Goal: Find specific fact: Find specific fact

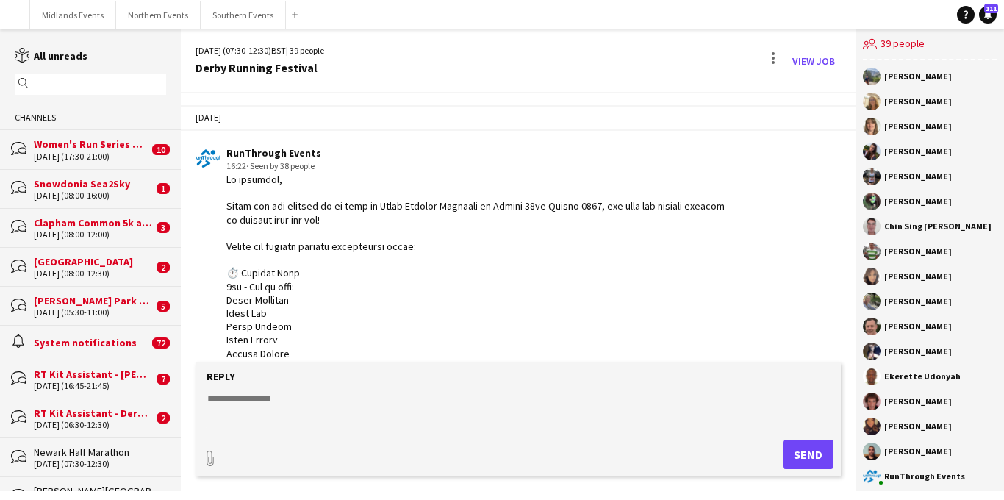
scroll to position [3241, 0]
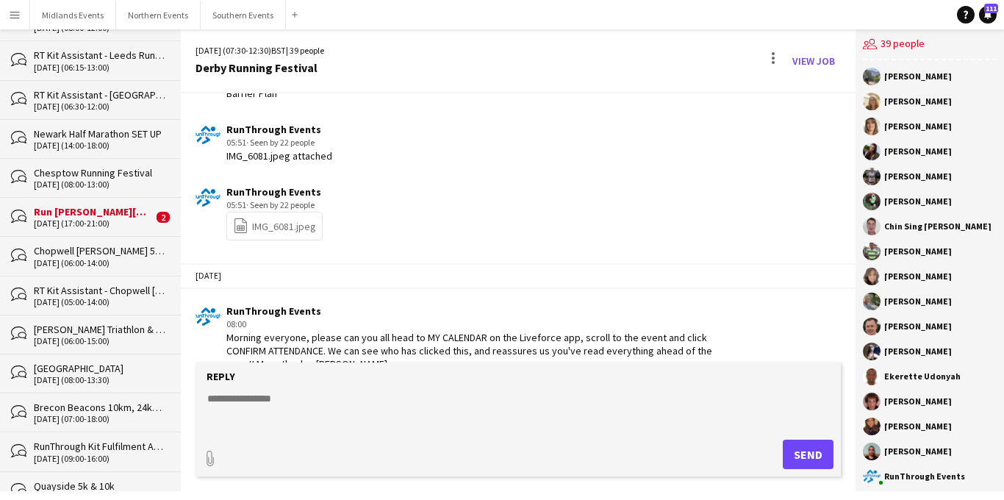
click at [15, 21] on button "Menu" at bounding box center [14, 14] width 29 height 29
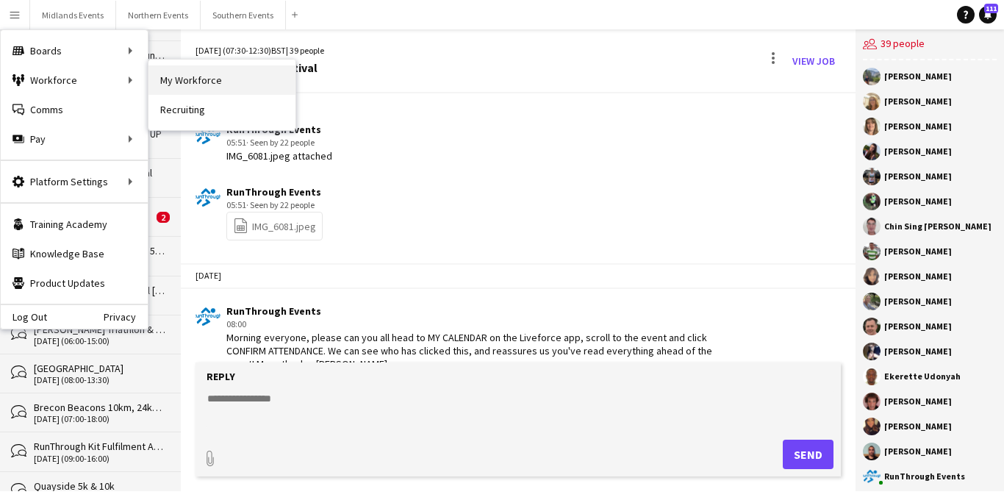
click at [183, 81] on link "My Workforce" at bounding box center [221, 79] width 147 height 29
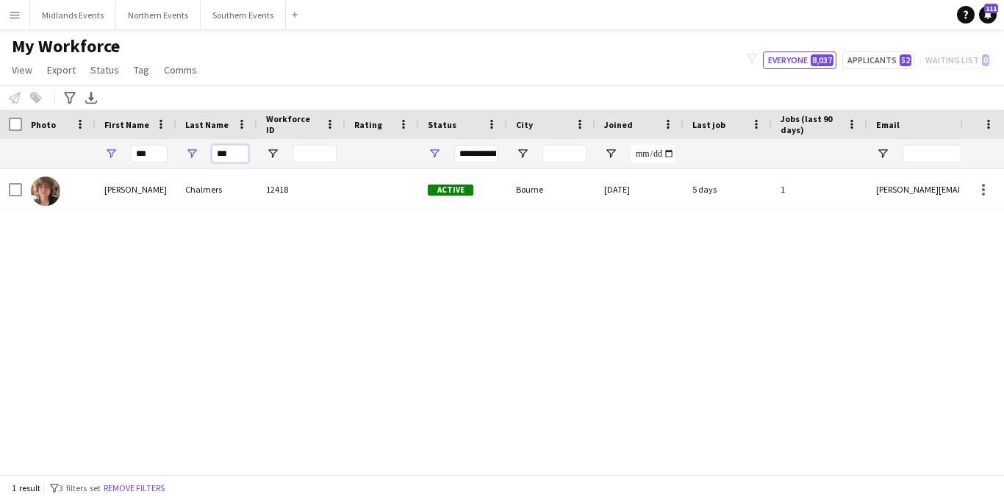
click at [240, 151] on input "***" at bounding box center [230, 154] width 37 height 18
type input "*"
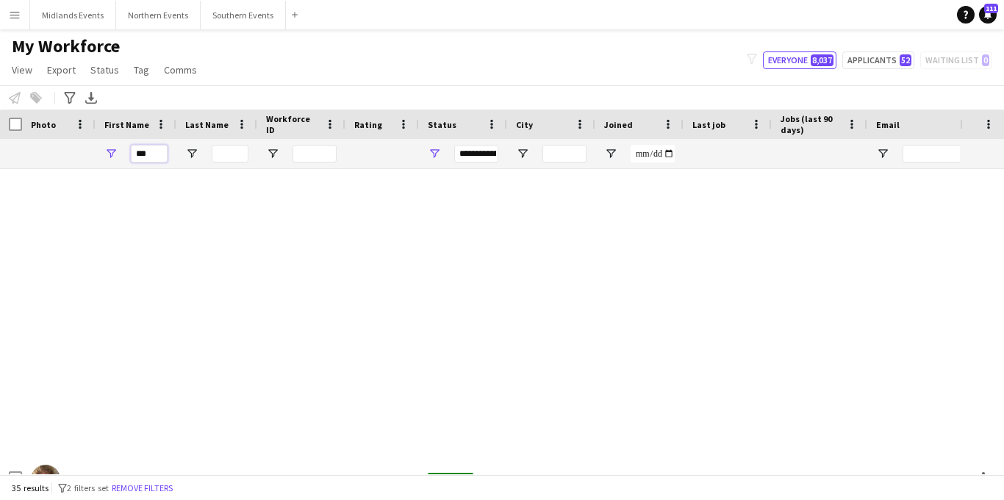
click at [155, 153] on input "***" at bounding box center [149, 154] width 37 height 18
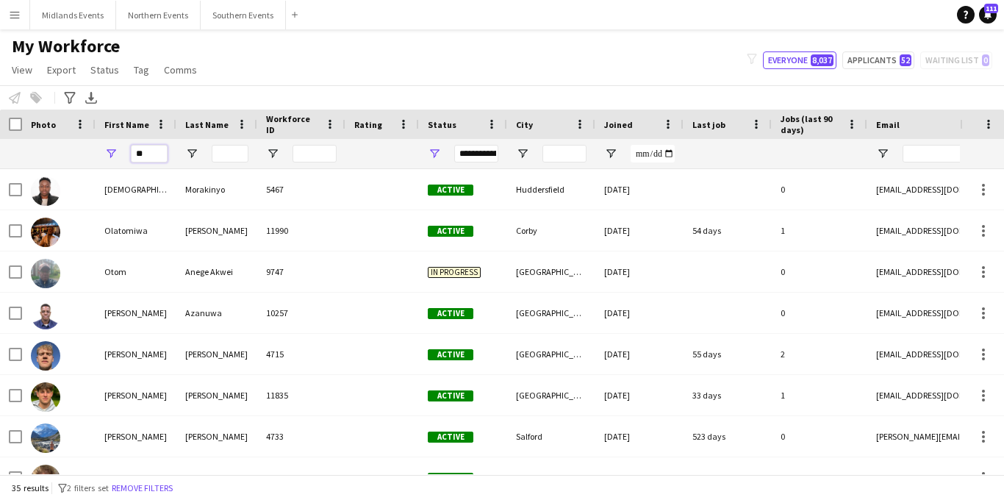
type input "*"
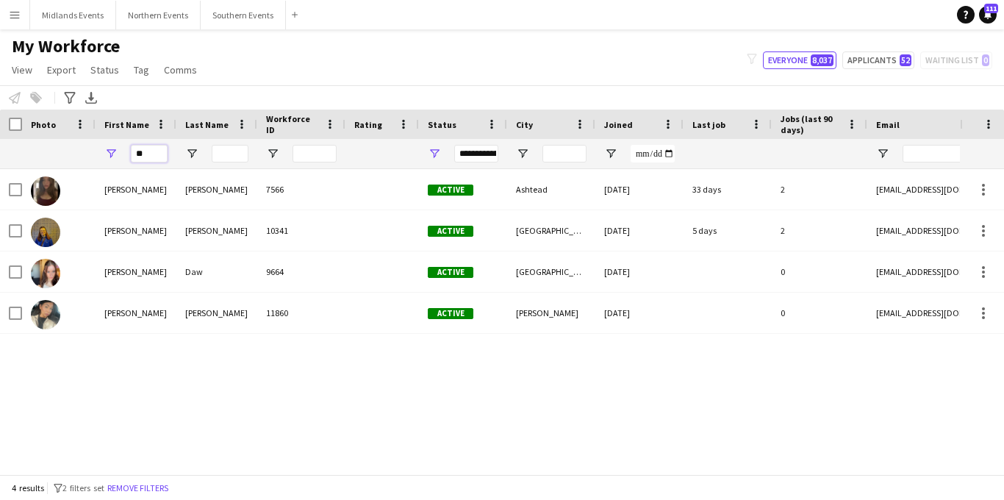
type input "*"
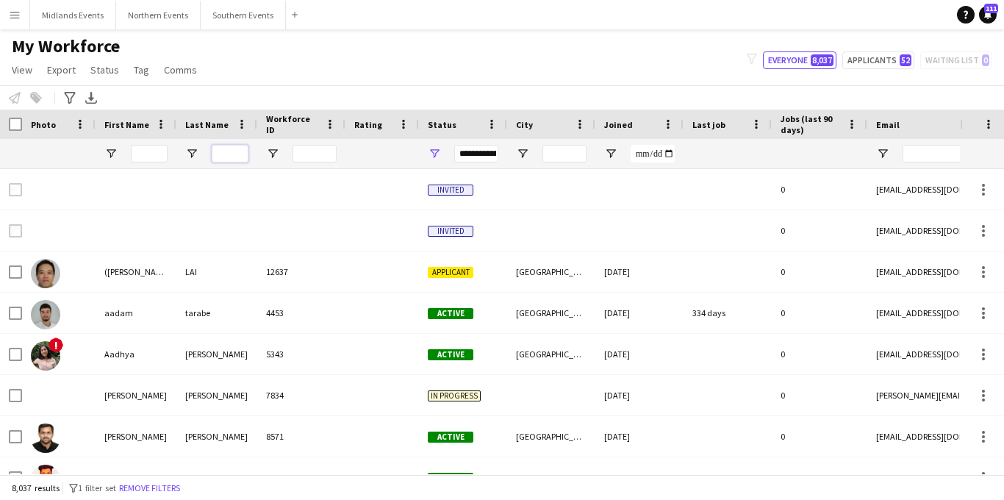
click at [232, 149] on input "Last Name Filter Input" at bounding box center [230, 154] width 37 height 18
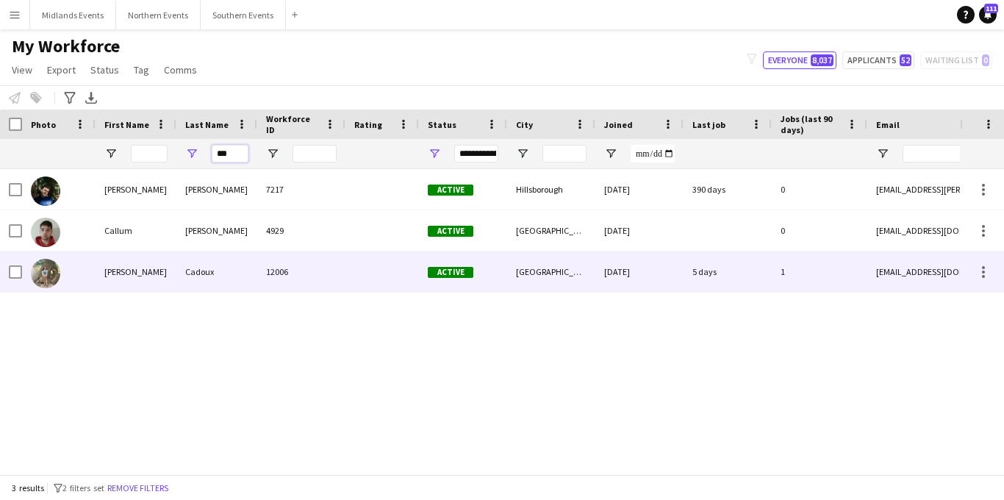
type input "***"
click at [186, 273] on div "Cadoux" at bounding box center [216, 271] width 81 height 40
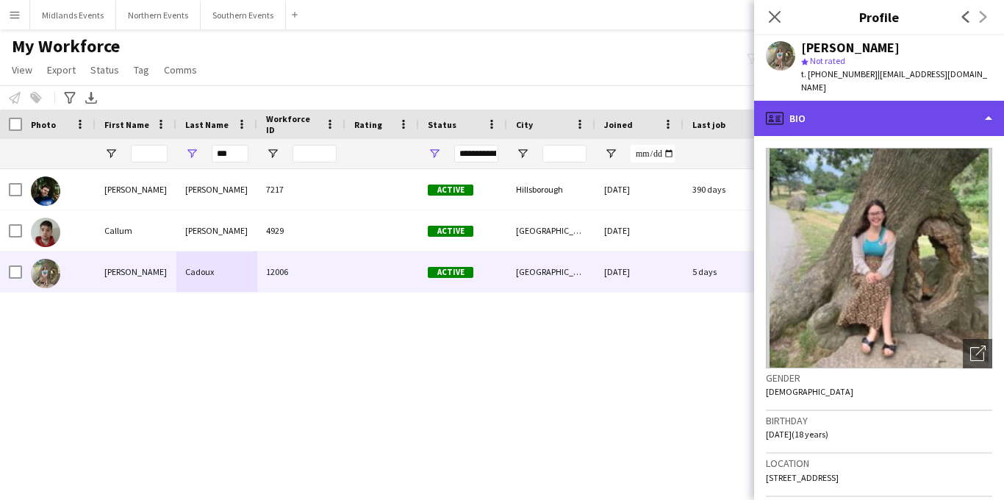
click at [897, 110] on div "profile Bio" at bounding box center [879, 118] width 250 height 35
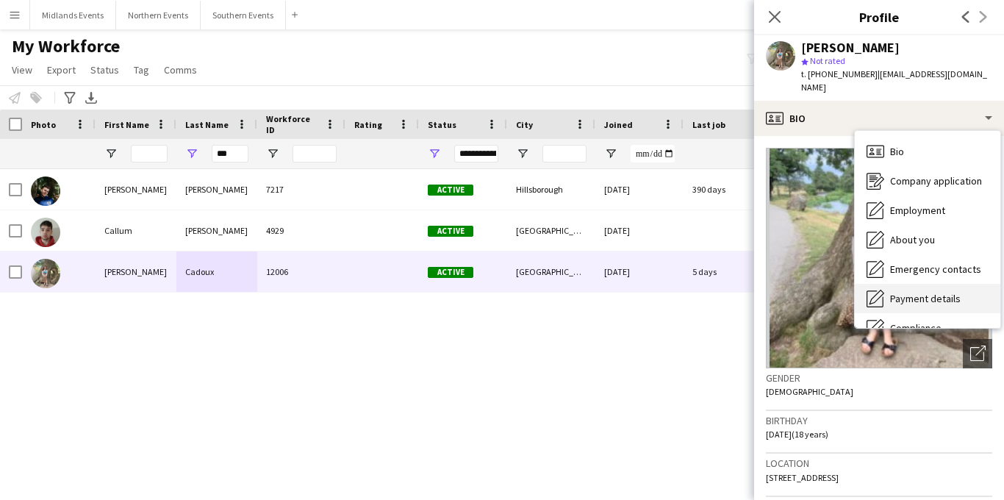
click at [912, 292] on span "Payment details" at bounding box center [925, 298] width 71 height 13
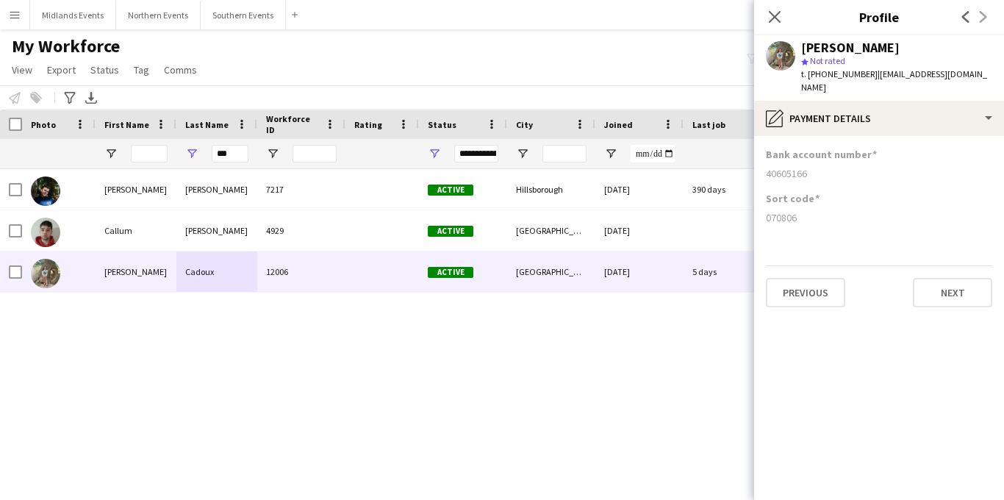
drag, startPoint x: 810, startPoint y: 157, endPoint x: 765, endPoint y: 159, distance: 44.9
click at [766, 167] on div "40605166" at bounding box center [879, 173] width 226 height 13
copy div "40605166"
drag, startPoint x: 798, startPoint y: 204, endPoint x: 763, endPoint y: 207, distance: 35.4
click at [763, 207] on app-section-data-types "Bank account number [FINANCIAL_ID] Sort code [FINANCIAL_ID] Previous Next" at bounding box center [879, 318] width 250 height 364
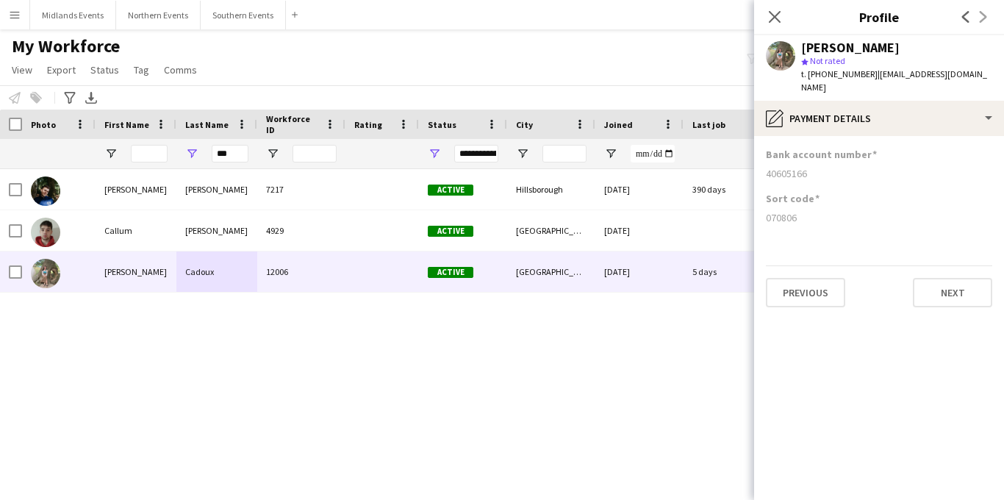
copy div "070806"
